Goal: Information Seeking & Learning: Learn about a topic

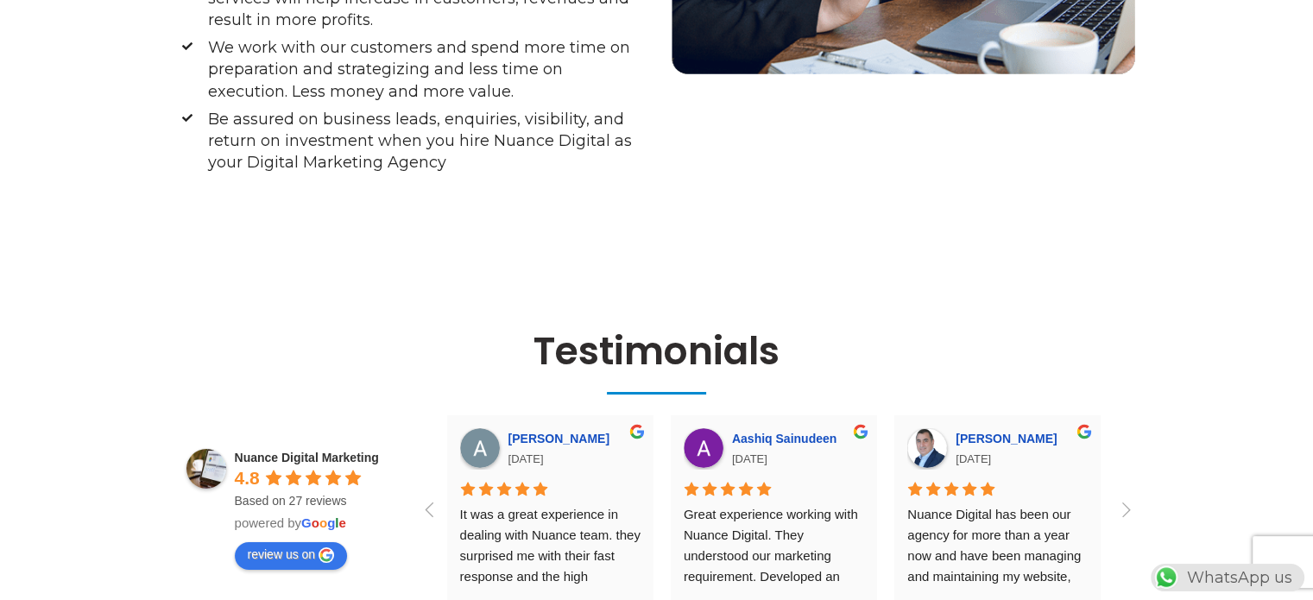
scroll to position [7159, 0]
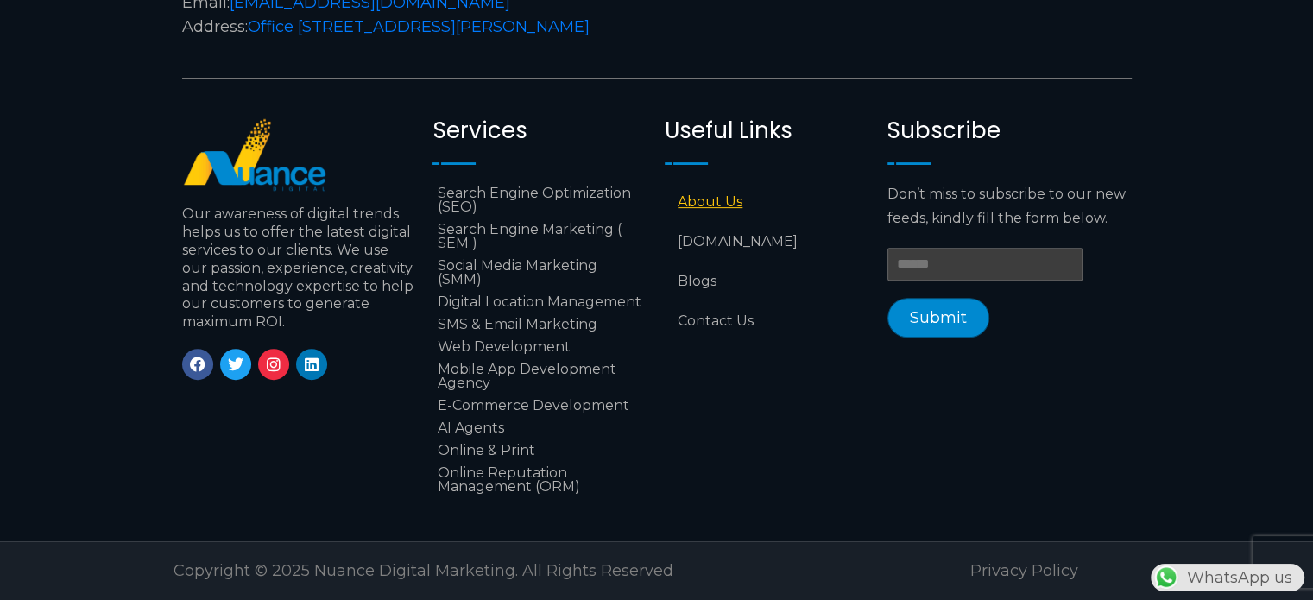
click at [734, 192] on link "About Us" at bounding box center [767, 202] width 205 height 40
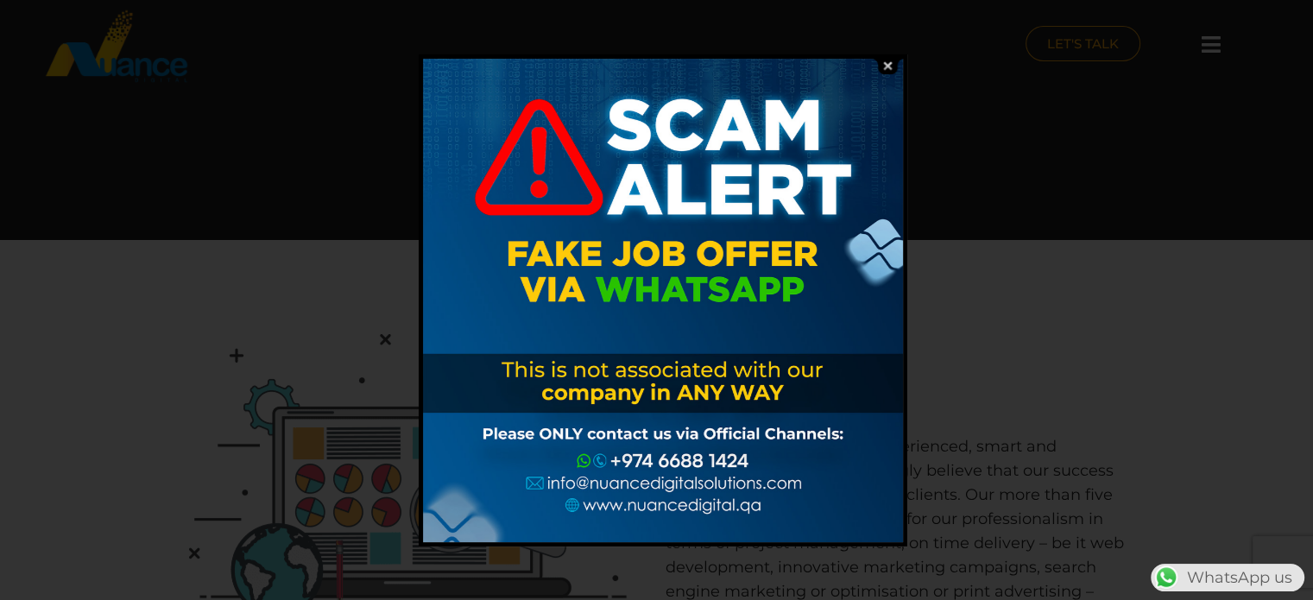
drag, startPoint x: 755, startPoint y: 456, endPoint x: 615, endPoint y: 455, distance: 140.7
click at [615, 455] on div at bounding box center [663, 300] width 480 height 483
drag, startPoint x: 747, startPoint y: 454, endPoint x: 624, endPoint y: 458, distance: 122.7
click at [624, 458] on div at bounding box center [663, 300] width 480 height 483
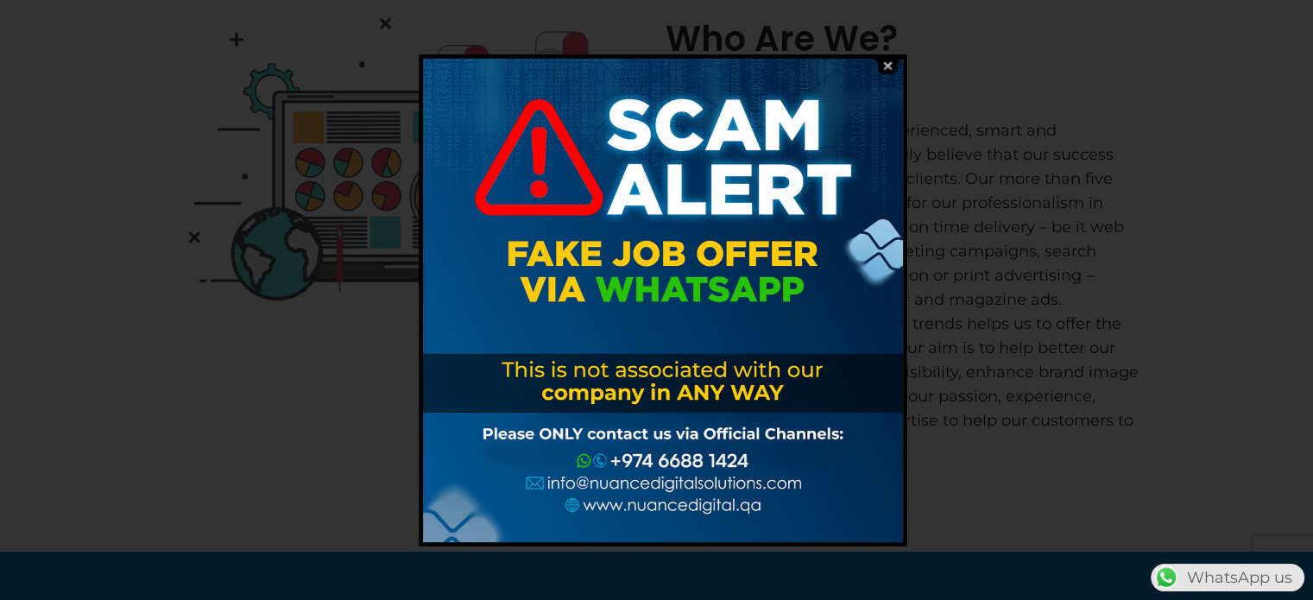
click at [891, 66] on img at bounding box center [887, 66] width 33 height 16
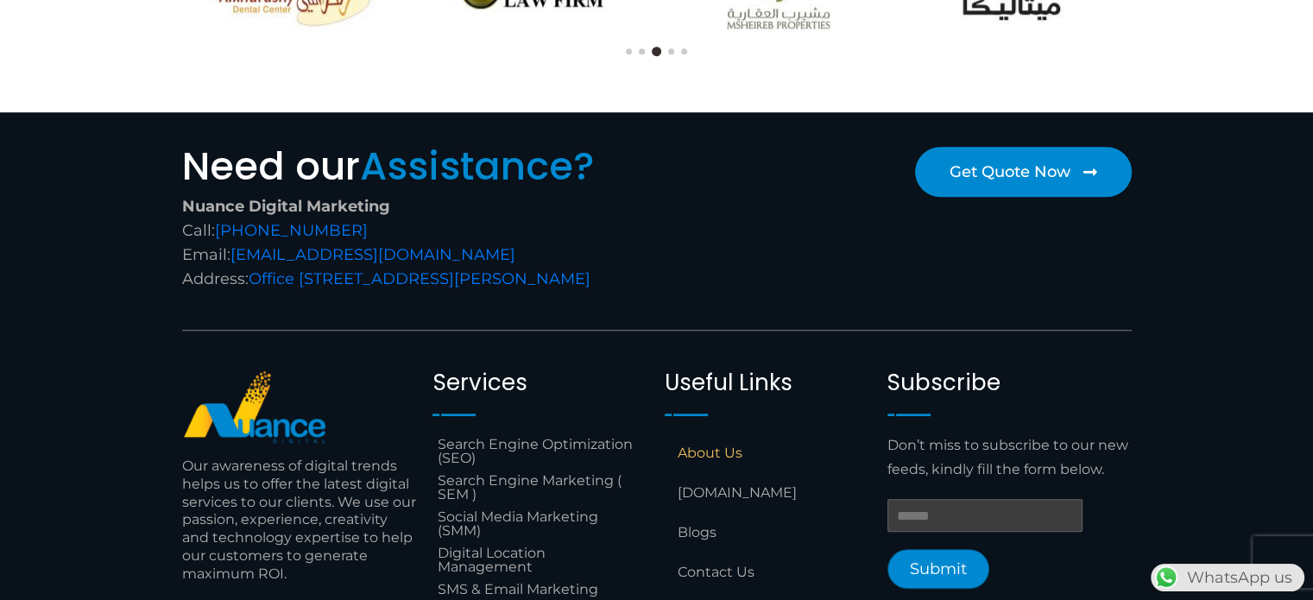
scroll to position [1583, 0]
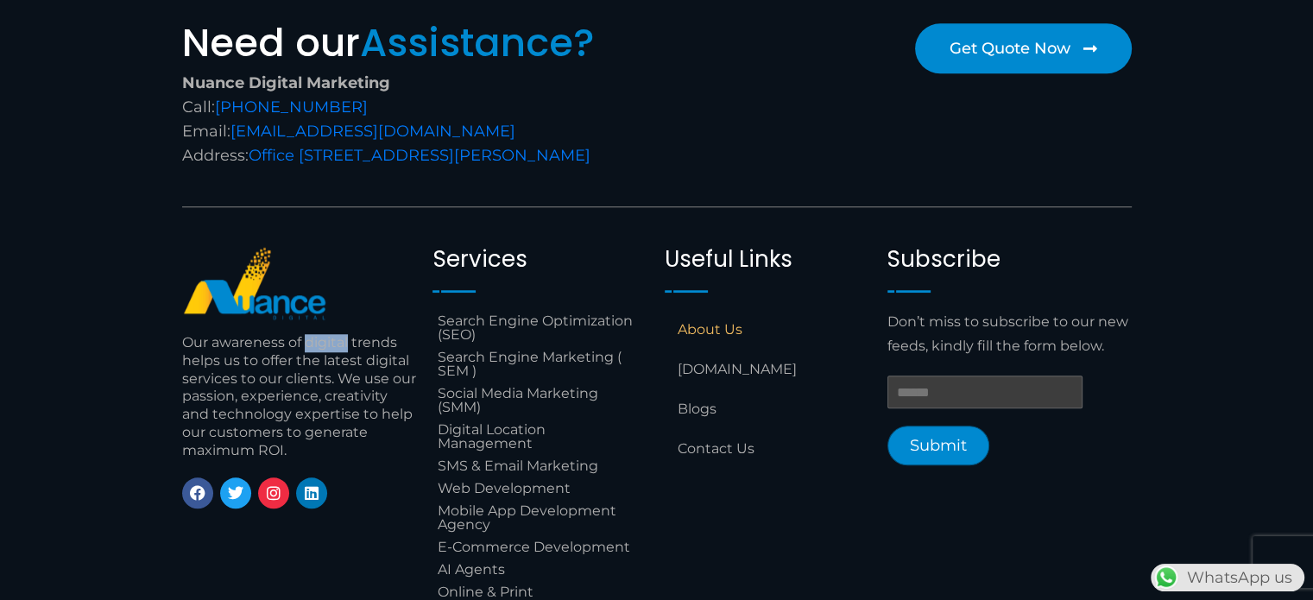
drag, startPoint x: 307, startPoint y: 367, endPoint x: 346, endPoint y: 369, distance: 38.9
click at [346, 369] on p "Our awareness of digital trends helps us to offer the latest digital services t…" at bounding box center [299, 397] width 234 height 126
copy p "digital"
drag, startPoint x: 413, startPoint y: 79, endPoint x: 251, endPoint y: 74, distance: 161.5
click at [251, 74] on div "Nuance Digital Marketing Call: +974 6688 1424 Email: info@nuancedigitalsolution…" at bounding box center [415, 119] width 466 height 97
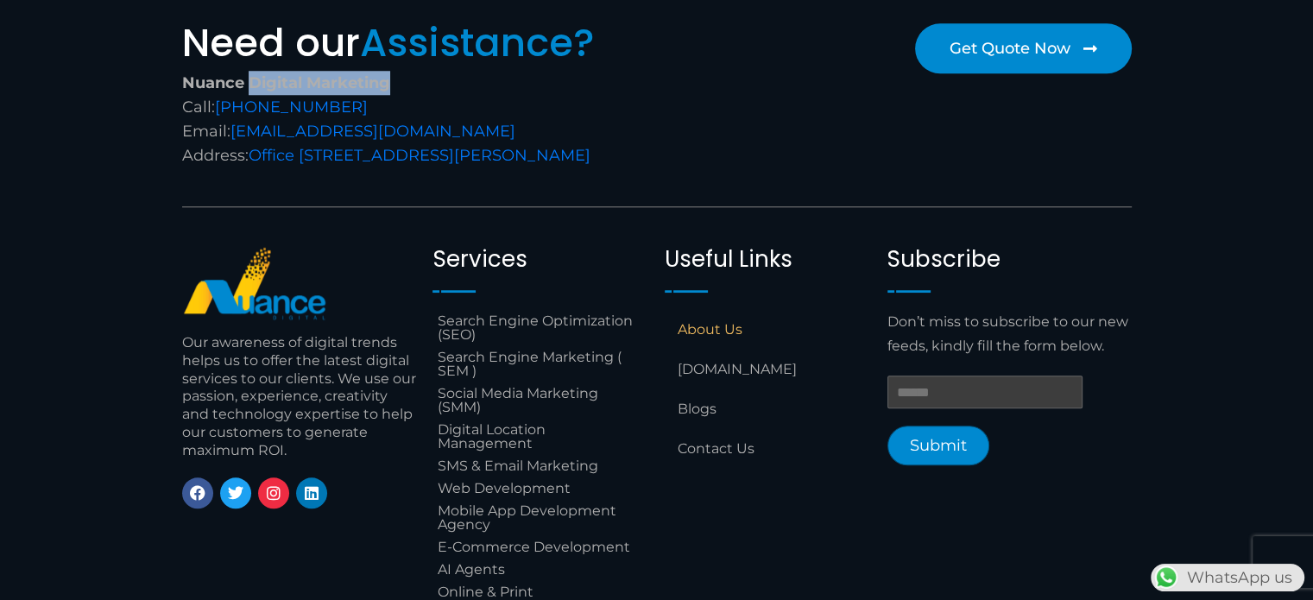
copy strong "Digital Marketing"
